Goal: Check status

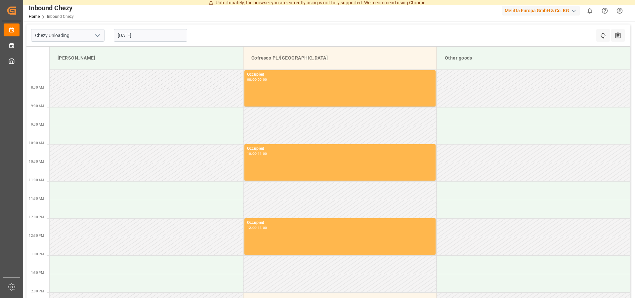
scroll to position [101, 0]
